Goal: Information Seeking & Learning: Learn about a topic

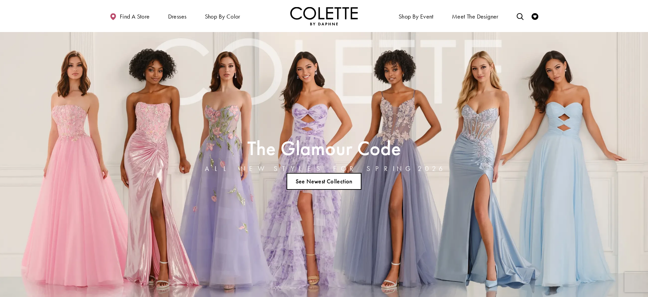
click at [316, 178] on link "See Newest Collection" at bounding box center [323, 181] width 75 height 17
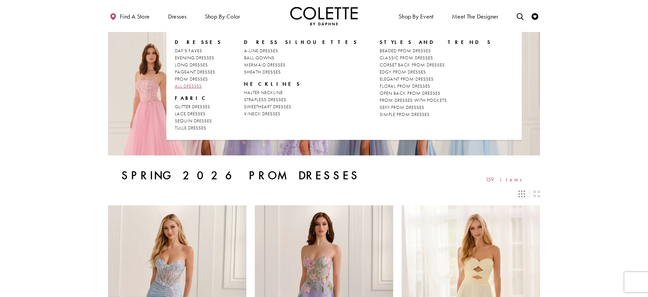
click at [192, 84] on span "ALL DRESSES" at bounding box center [188, 86] width 27 height 6
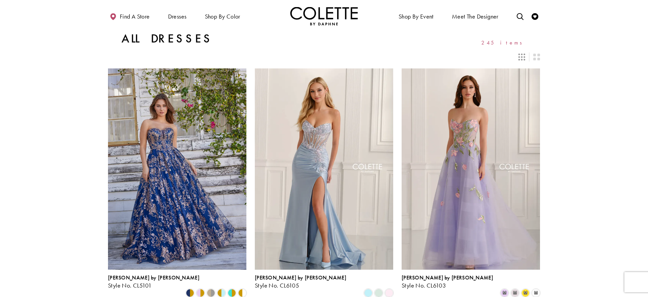
click at [324, 16] on img "Visit Home Page" at bounding box center [323, 16] width 67 height 19
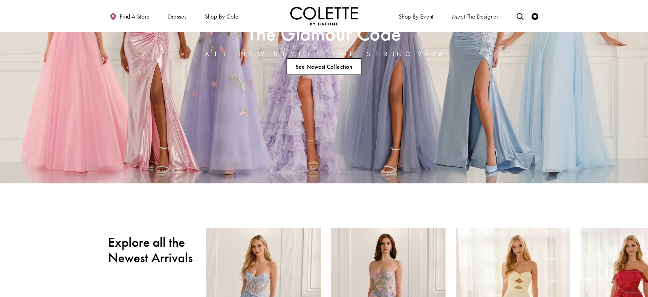
scroll to position [99, 0]
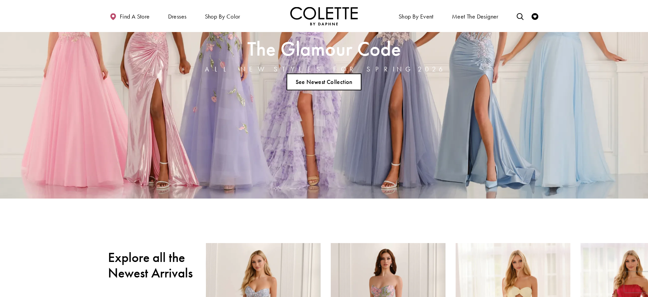
click at [314, 80] on link "See Newest Collection" at bounding box center [323, 82] width 75 height 17
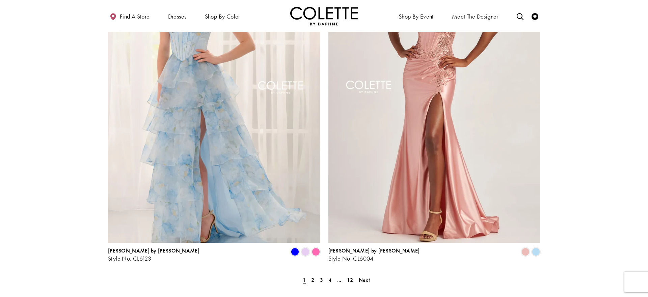
scroll to position [1324, 0]
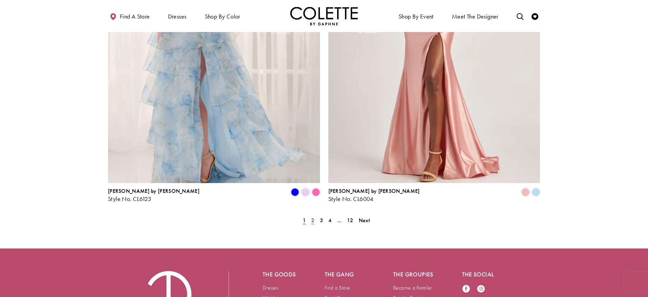
click at [309, 216] on link "2" at bounding box center [312, 221] width 7 height 10
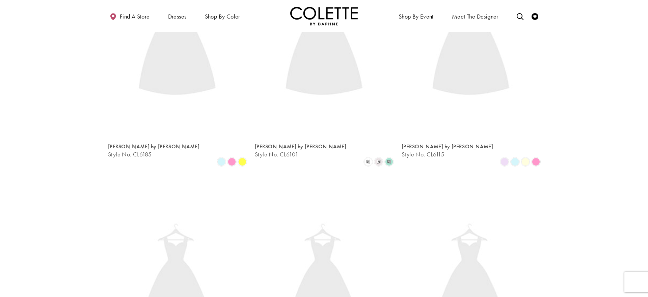
scroll to position [173, 0]
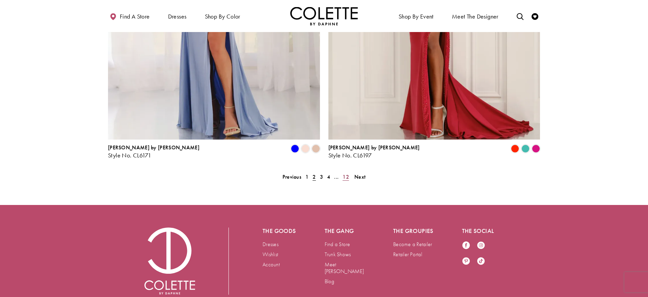
click at [345, 173] on span "12" at bounding box center [345, 176] width 6 height 7
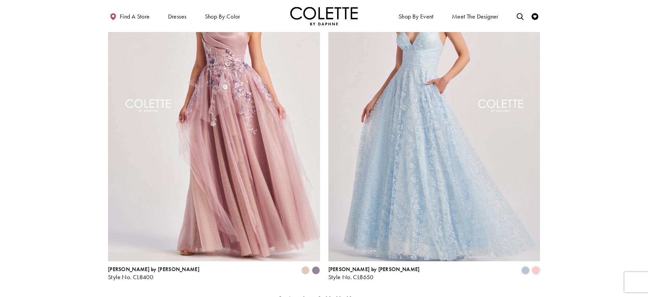
scroll to position [646, 0]
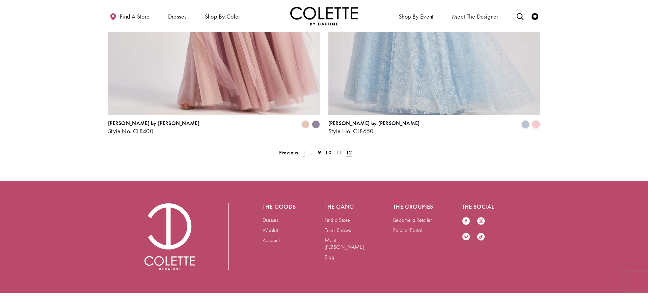
click at [302, 149] on span "1" at bounding box center [303, 152] width 3 height 7
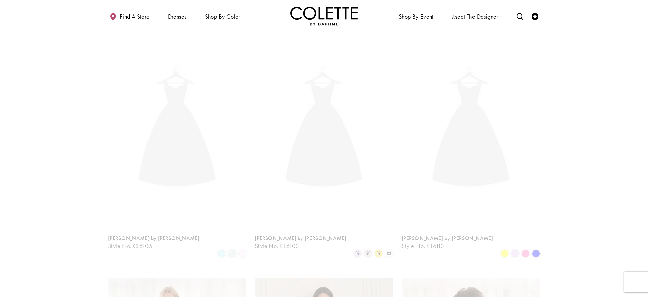
scroll to position [173, 0]
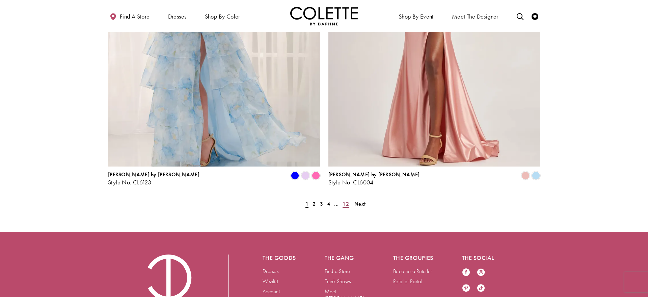
click at [344, 200] on span "12" at bounding box center [345, 203] width 6 height 7
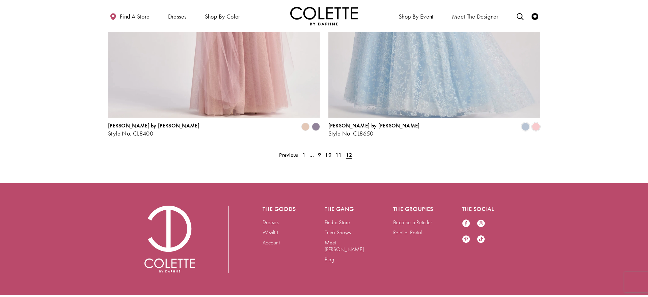
scroll to position [646, 0]
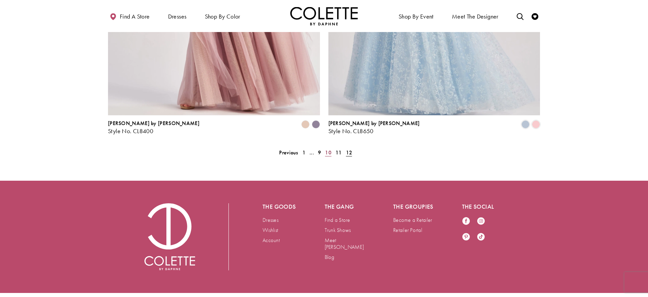
click at [323, 148] on link "10" at bounding box center [328, 153] width 10 height 10
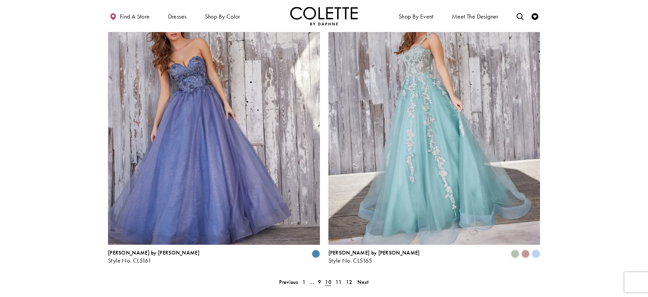
scroll to position [1263, 0]
click at [301, 277] on link "1" at bounding box center [303, 282] width 7 height 10
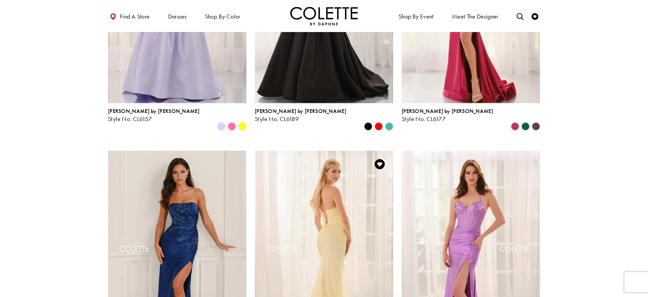
scroll to position [863, 0]
